Goal: Understand process/instructions: Learn how to perform a task or action

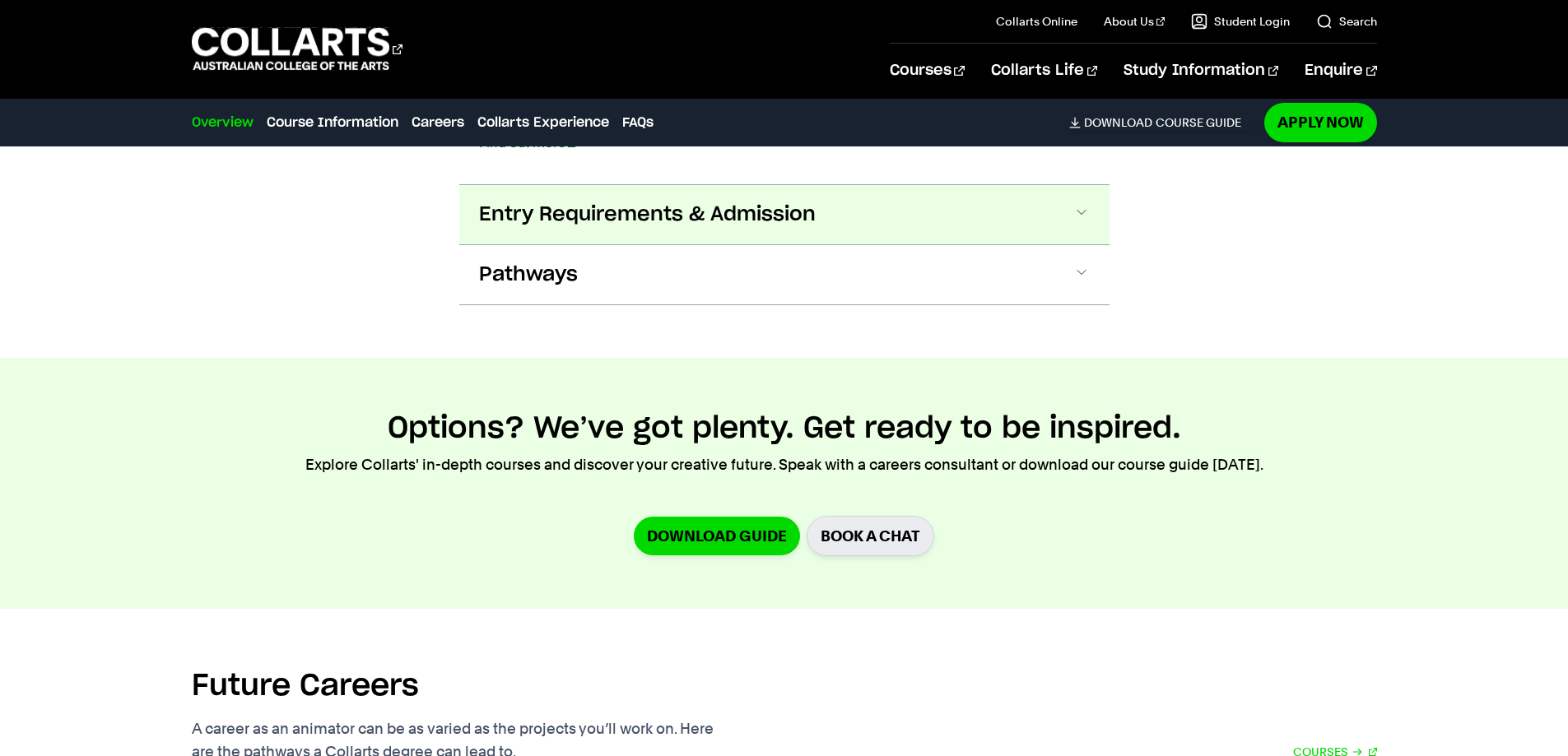
click at [703, 218] on span "Entry Requirements & Admission" at bounding box center [647, 214] width 337 height 27
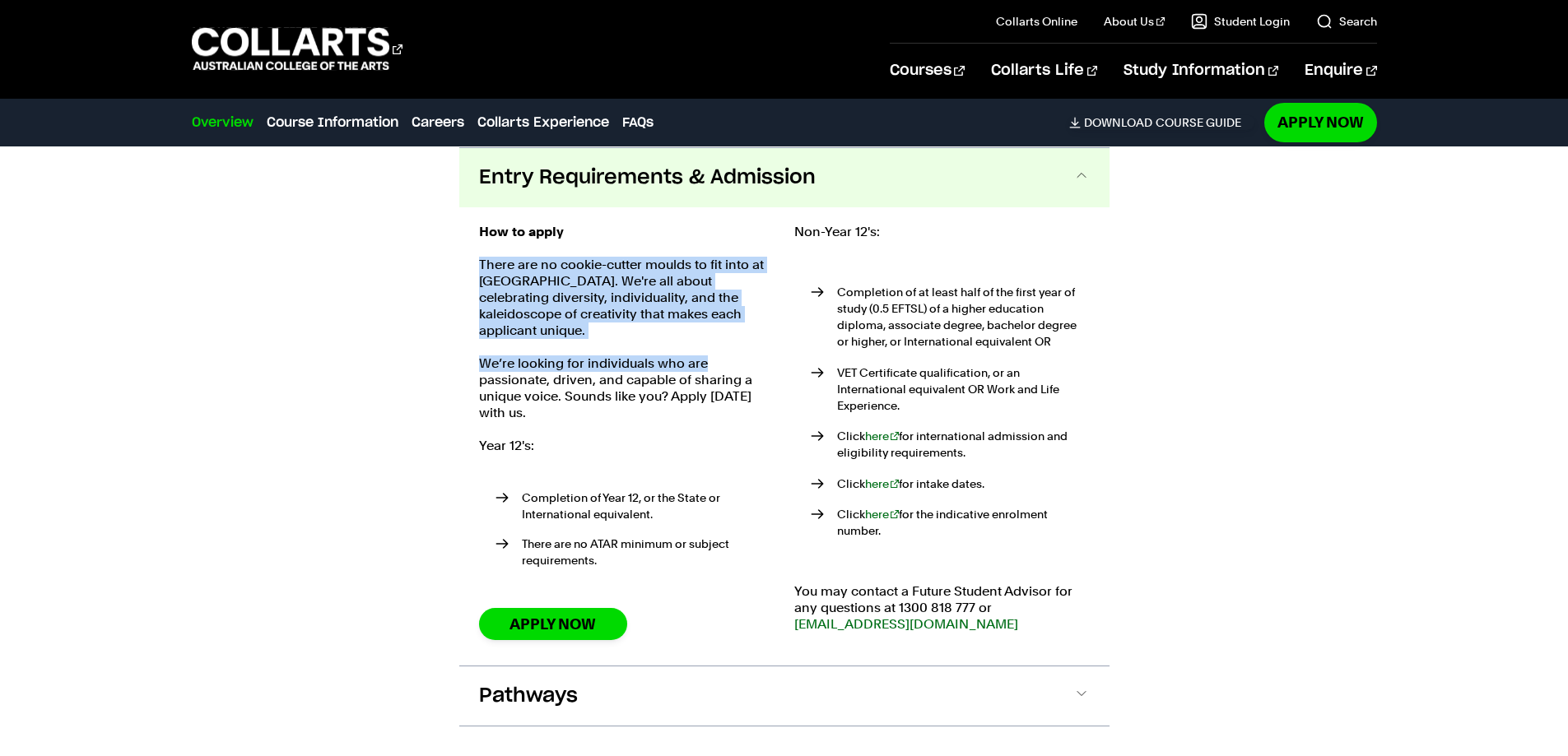
drag, startPoint x: 470, startPoint y: 271, endPoint x: 713, endPoint y: 349, distance: 255.2
click at [712, 349] on div "How to apply There are no cookie-cutter moulds to fit into at Collarts. We're a…" at bounding box center [785, 436] width 650 height 459
click at [734, 336] on div "How to apply There are no cookie-cutter moulds to fit into at Collarts. We're a…" at bounding box center [627, 436] width 296 height 425
drag, startPoint x: 714, startPoint y: 325, endPoint x: 599, endPoint y: 275, distance: 125.4
click at [599, 275] on div "How to apply There are no cookie-cutter moulds to fit into at Collarts. We're a…" at bounding box center [627, 436] width 296 height 425
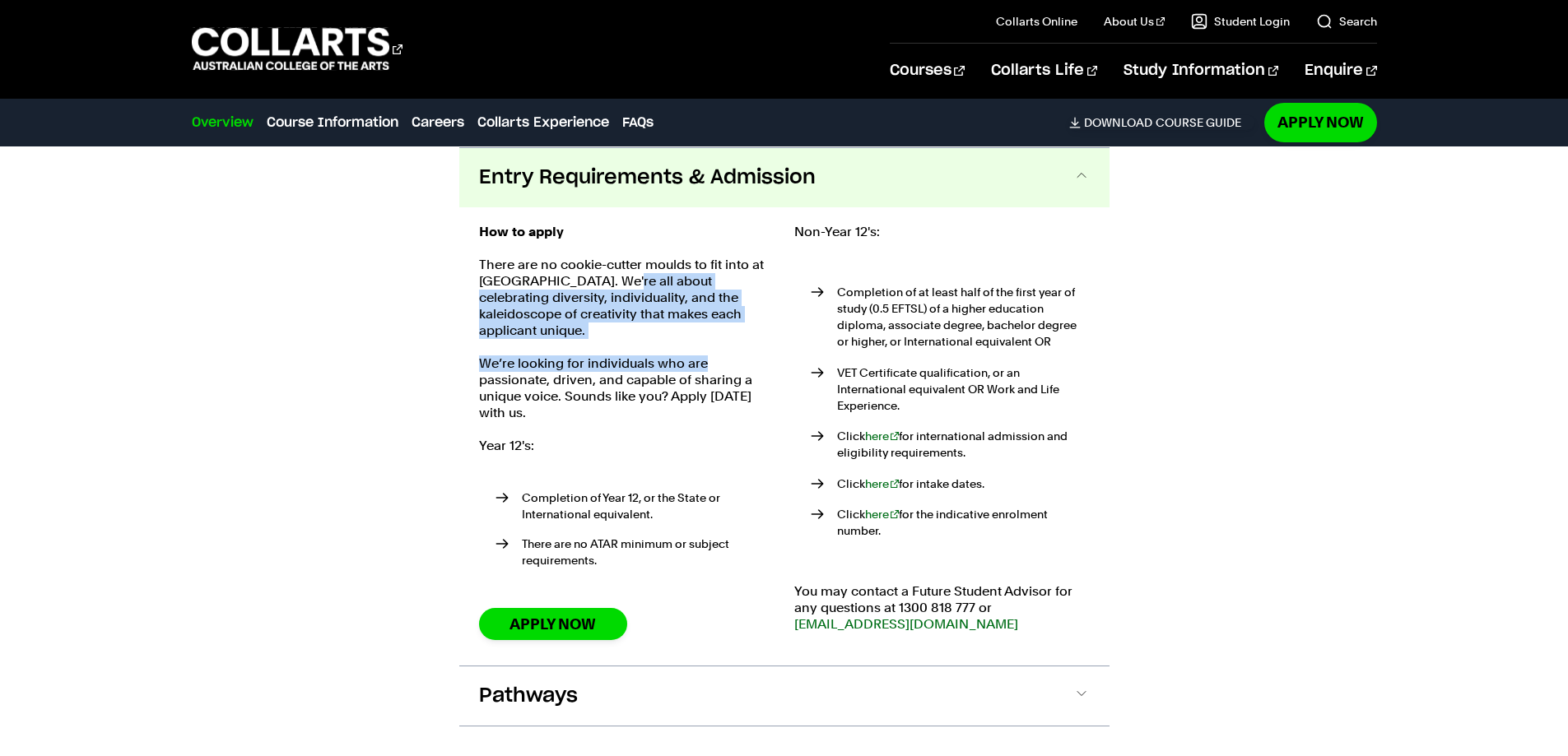
click at [599, 275] on p "There are no cookie-cutter moulds to fit into at [GEOGRAPHIC_DATA]. We're all a…" at bounding box center [627, 297] width 296 height 82
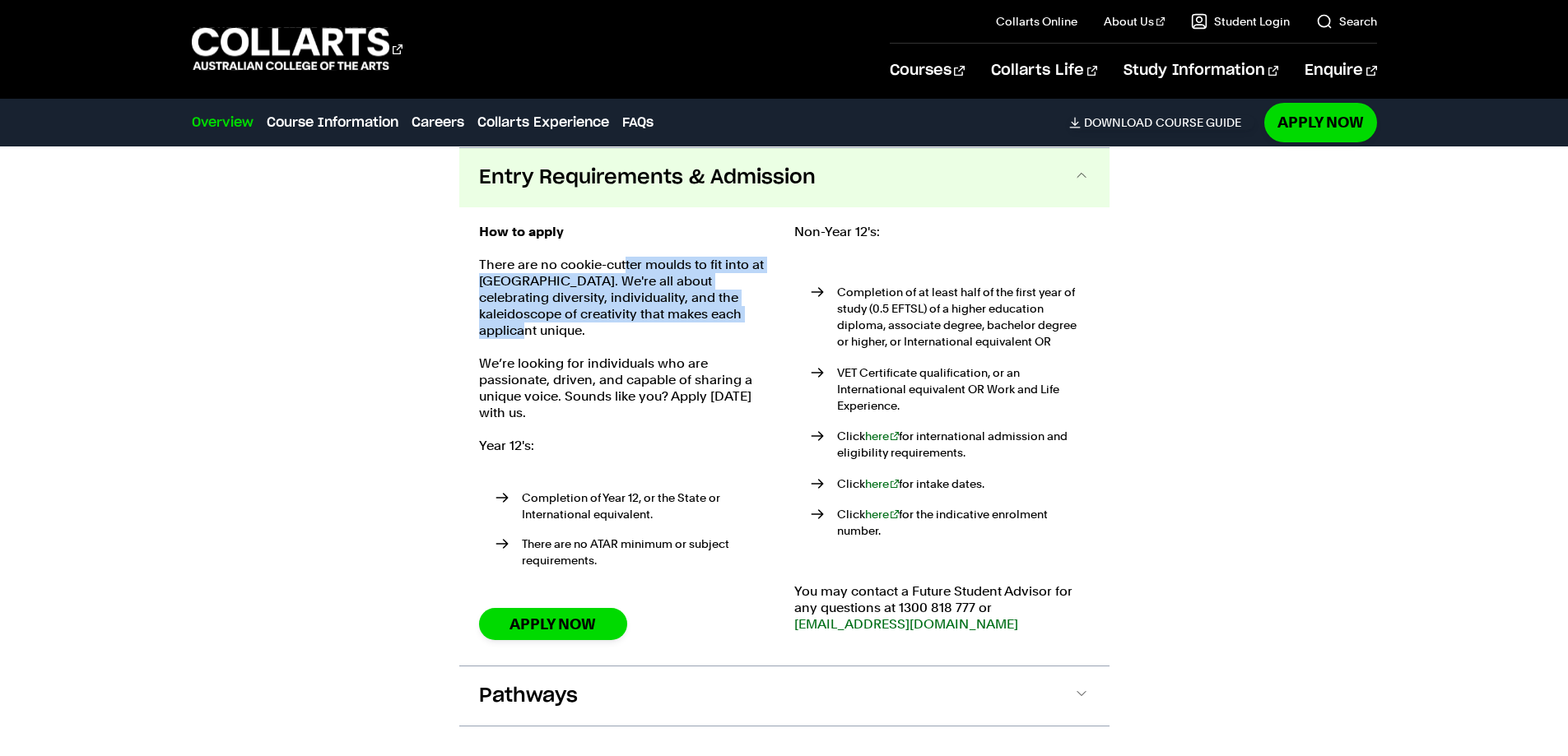
drag, startPoint x: 686, startPoint y: 310, endPoint x: 623, endPoint y: 265, distance: 77.4
click at [623, 265] on p "There are no cookie-cutter moulds to fit into at [GEOGRAPHIC_DATA]. We're all a…" at bounding box center [627, 297] width 296 height 82
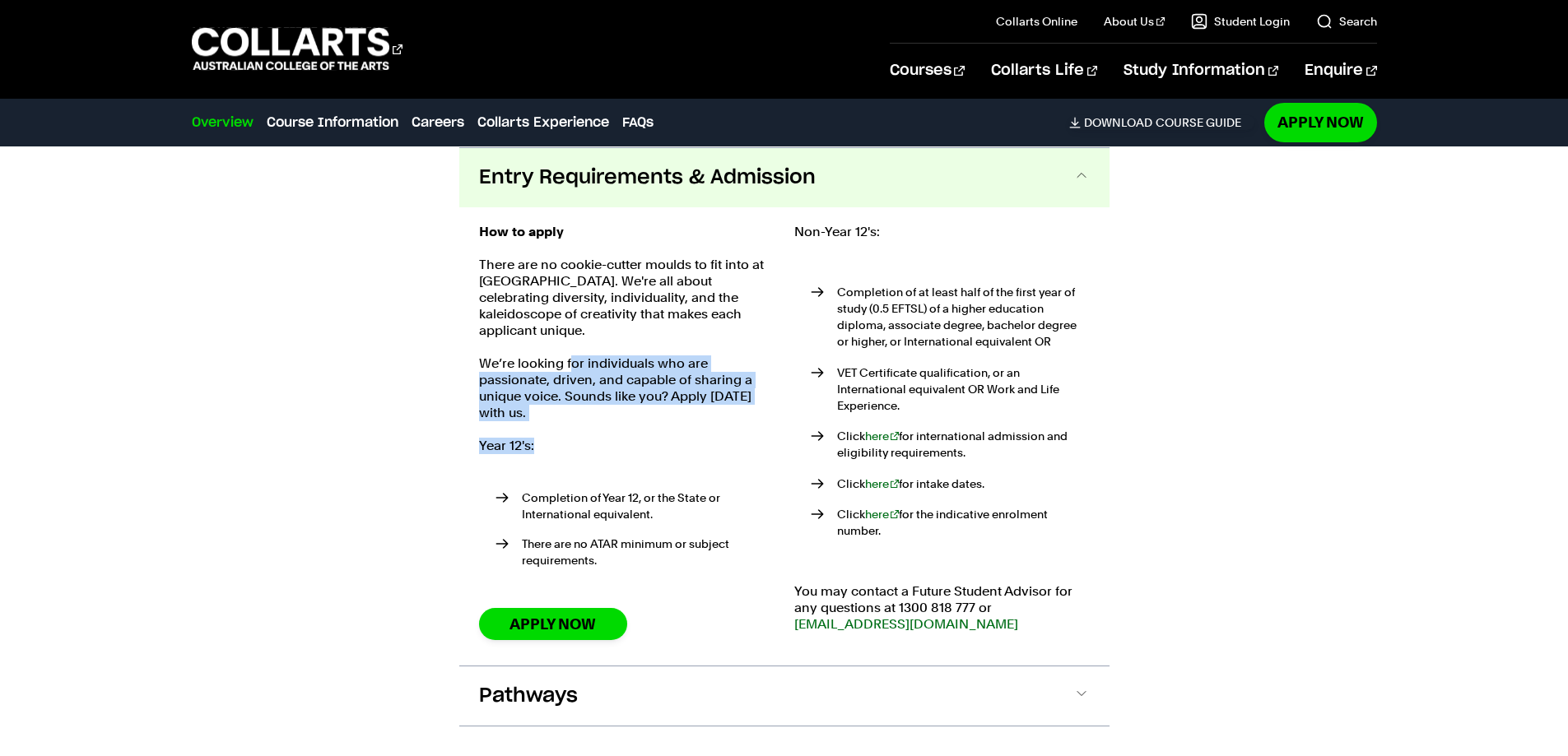
drag, startPoint x: 622, startPoint y: 406, endPoint x: 571, endPoint y: 348, distance: 77.2
click at [571, 348] on div "How to apply There are no cookie-cutter moulds to fit into at Collarts. We're a…" at bounding box center [627, 436] width 296 height 425
click at [571, 355] on p "We’re looking for individuals who are passionate, driven, and capable of sharin…" at bounding box center [627, 388] width 296 height 66
drag, startPoint x: 587, startPoint y: 425, endPoint x: 555, endPoint y: 371, distance: 62.8
click at [555, 371] on div "How to apply There are no cookie-cutter moulds to fit into at Collarts. We're a…" at bounding box center [627, 436] width 296 height 425
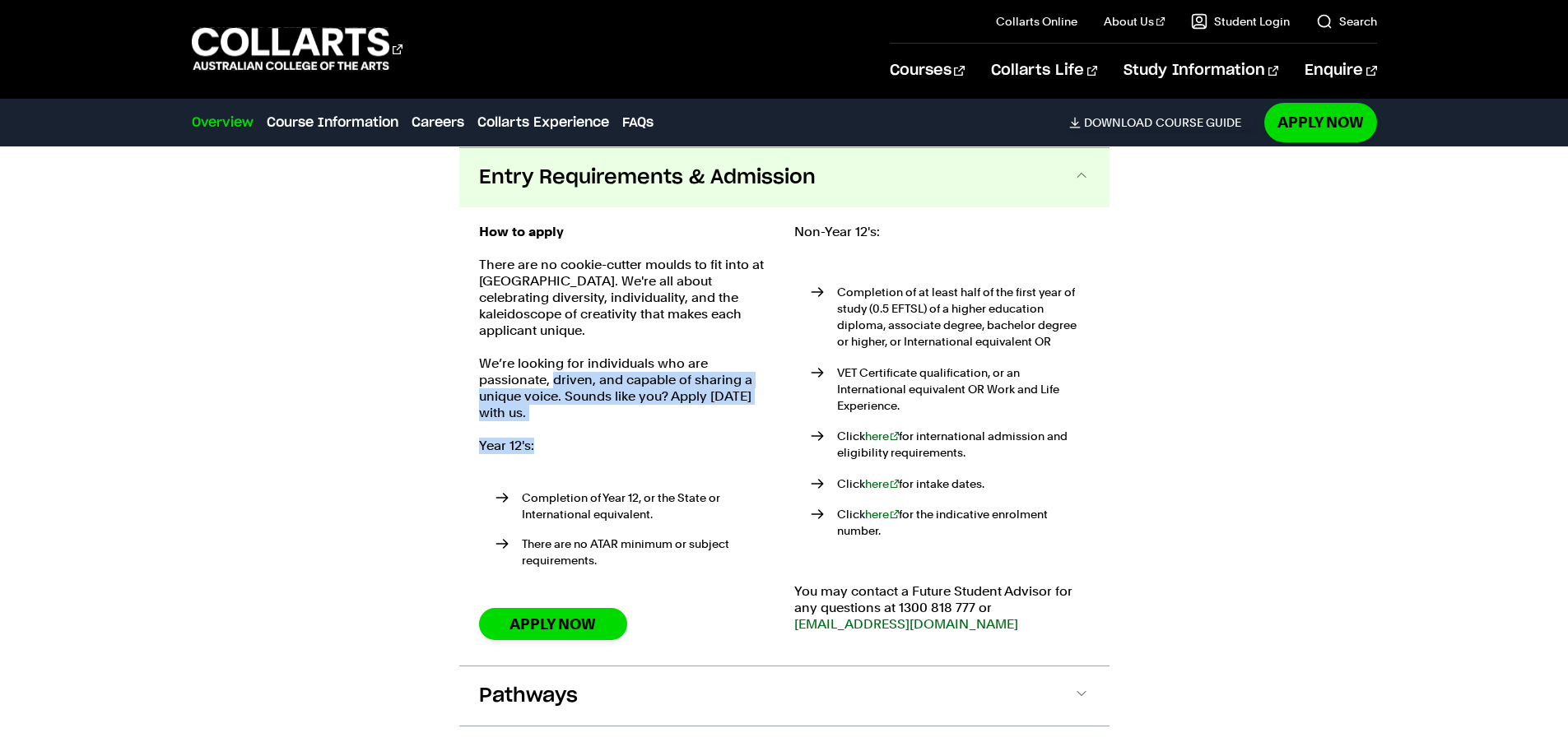
click at [554, 371] on p "We’re looking for individuals who are passionate, driven, and capable of sharin…" at bounding box center [627, 388] width 296 height 66
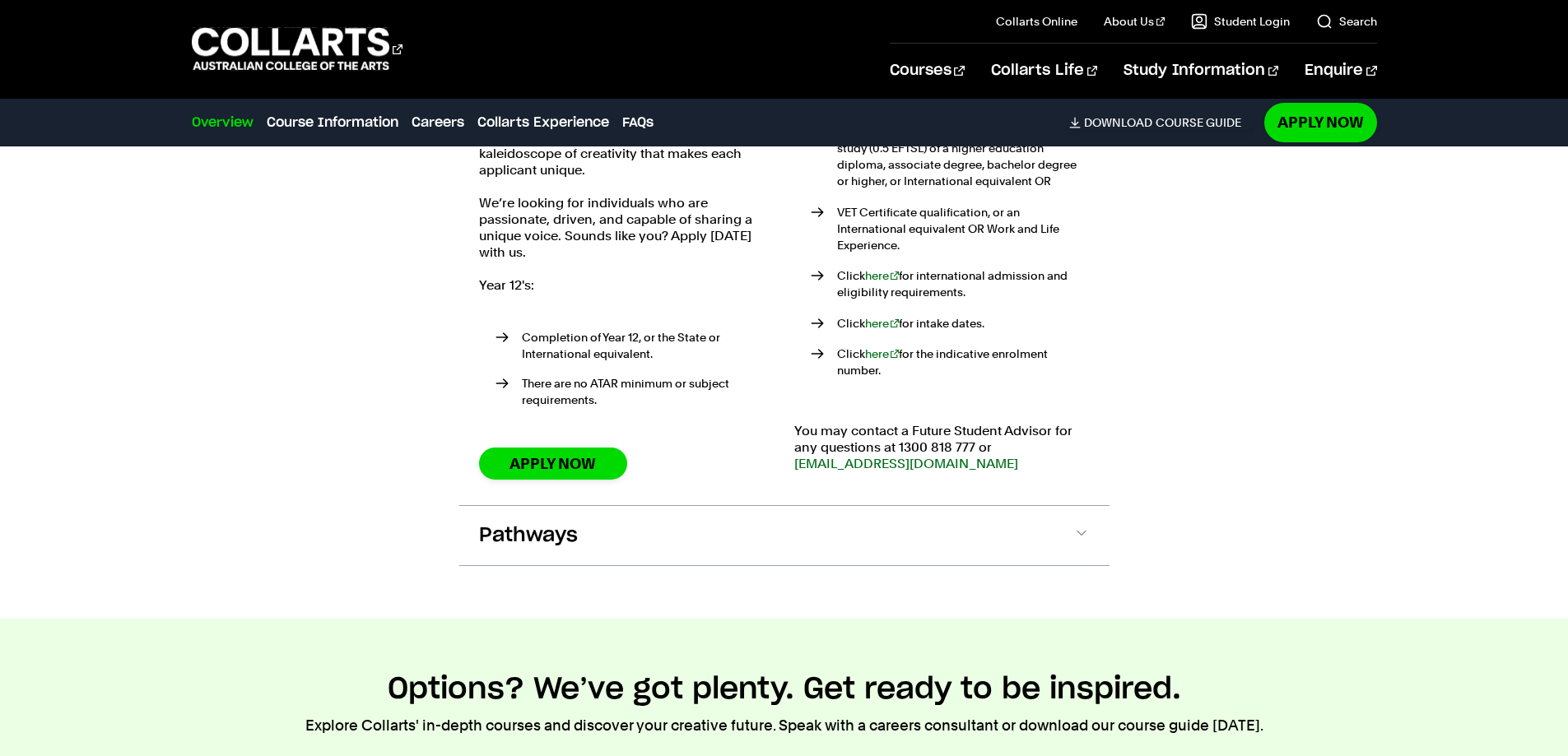
scroll to position [2587, 0]
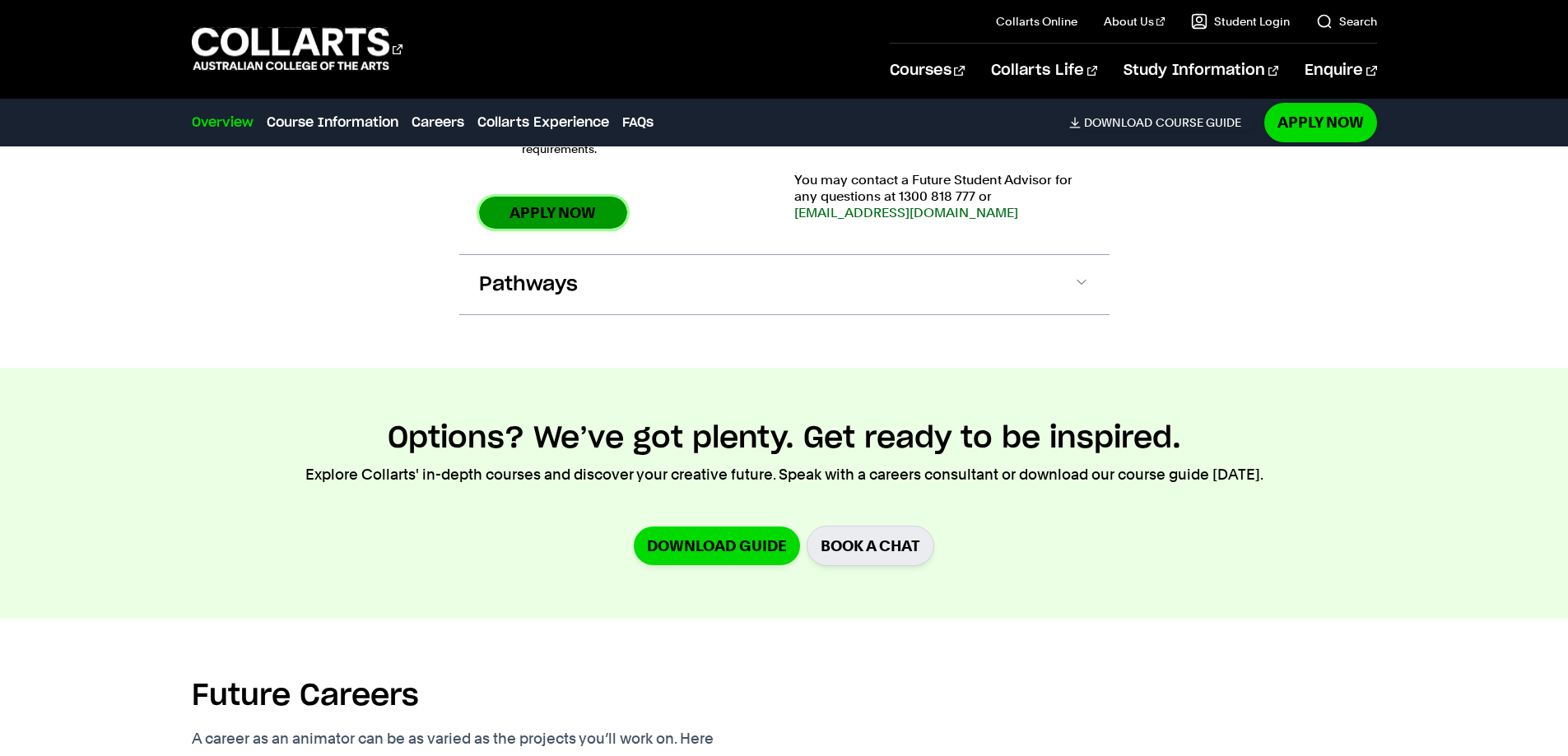
click at [540, 205] on link "Apply Now" at bounding box center [553, 212] width 148 height 32
